Goal: Task Accomplishment & Management: Manage account settings

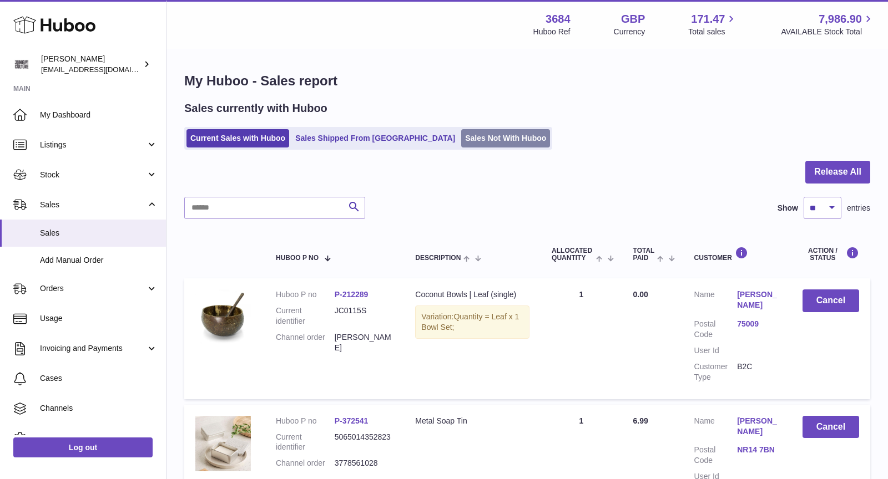
click at [461, 130] on link "Sales Not With Huboo" at bounding box center [505, 138] width 89 height 18
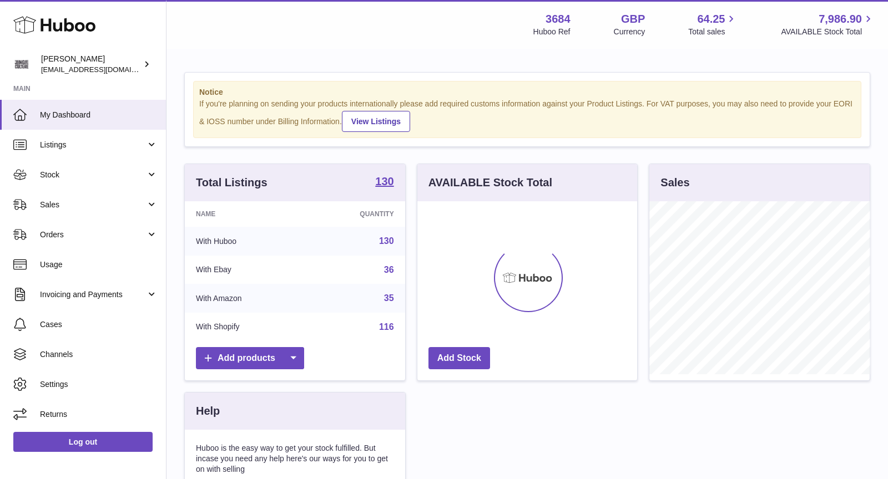
scroll to position [173, 220]
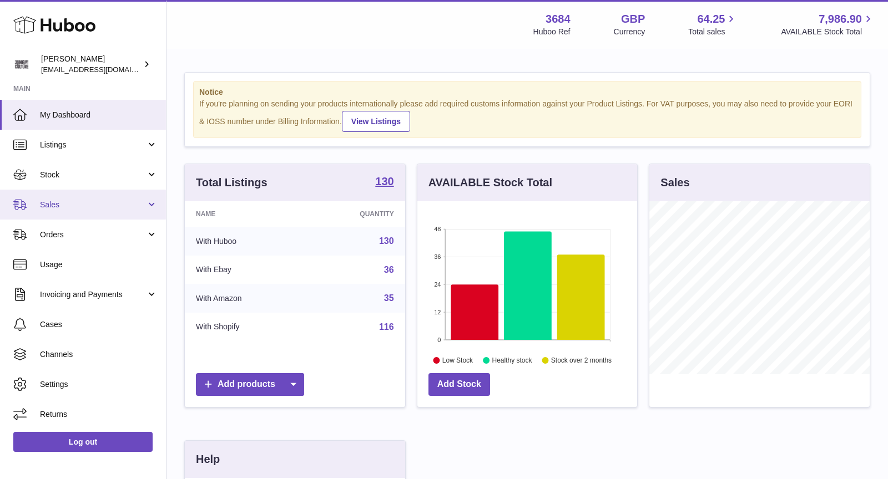
click at [77, 208] on span "Sales" at bounding box center [93, 205] width 106 height 11
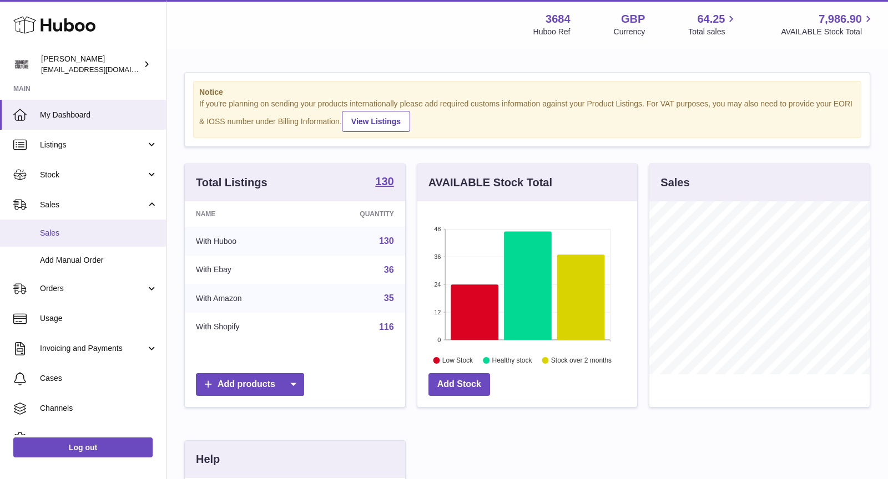
click at [78, 229] on span "Sales" at bounding box center [99, 233] width 118 height 11
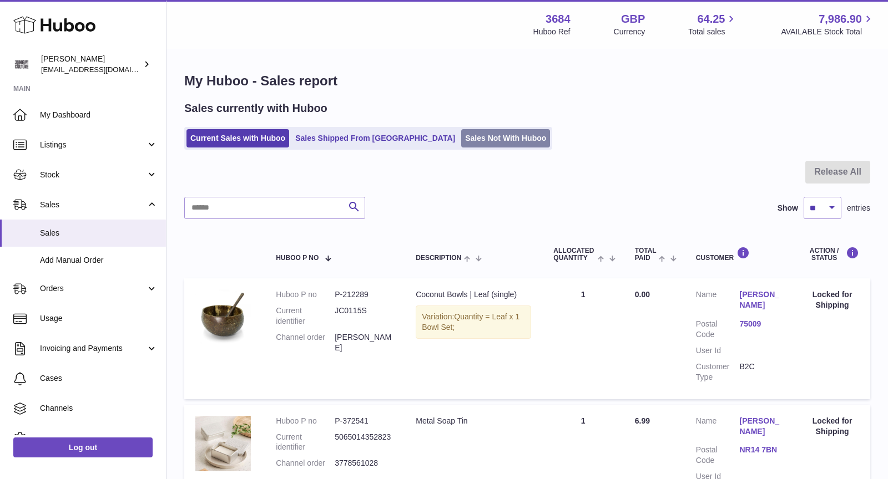
click at [461, 145] on link "Sales Not With Huboo" at bounding box center [505, 138] width 89 height 18
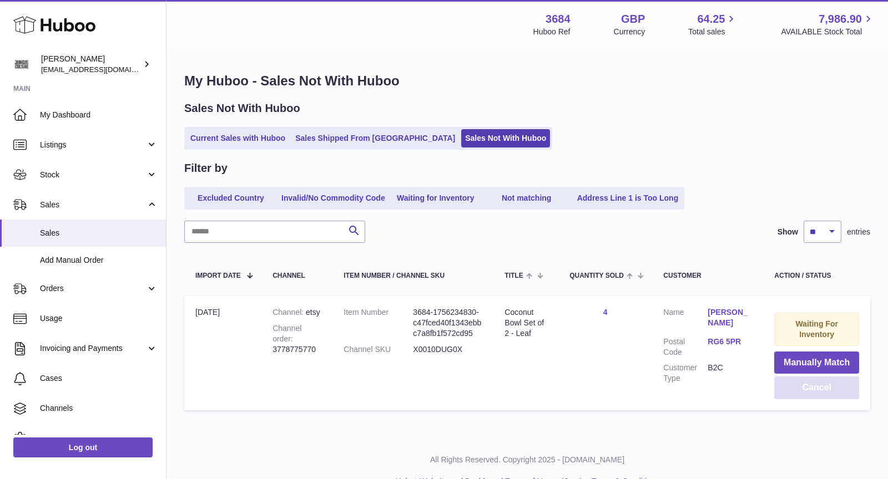
click at [791, 382] on button "Cancel" at bounding box center [816, 388] width 85 height 23
